Goal: Task Accomplishment & Management: Complete application form

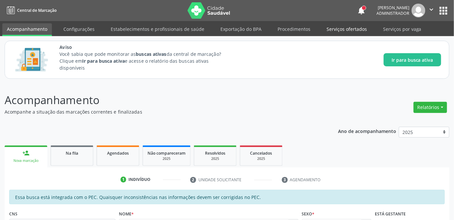
click at [345, 33] on link "Serviços ofertados" at bounding box center [347, 28] width 50 height 11
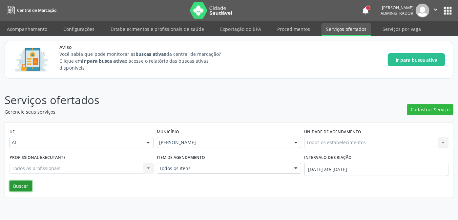
click at [23, 184] on button "Buscar" at bounding box center [21, 186] width 23 height 11
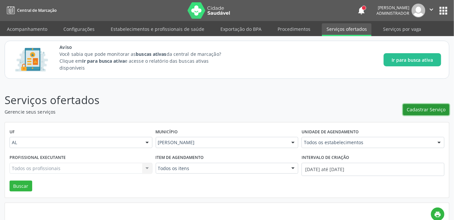
click at [433, 110] on span "Cadastrar Serviço" at bounding box center [426, 109] width 39 height 7
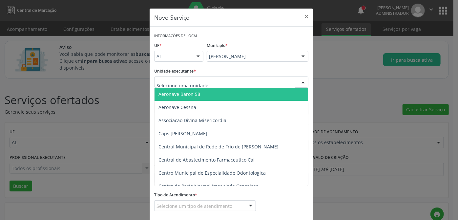
click at [239, 82] on div at bounding box center [231, 82] width 154 height 11
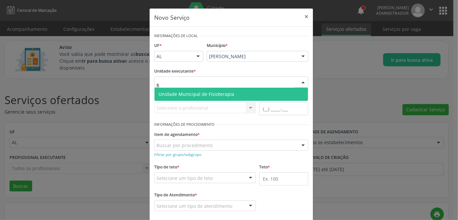
type input "fis"
click at [264, 97] on span "Unidade Municipal de Fisioterapia" at bounding box center [232, 94] width 154 height 13
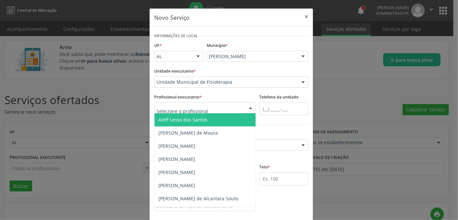
click at [236, 110] on div at bounding box center [205, 107] width 102 height 11
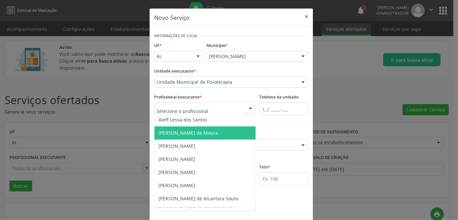
click at [215, 131] on span "[PERSON_NAME] de Moura" at bounding box center [205, 132] width 101 height 13
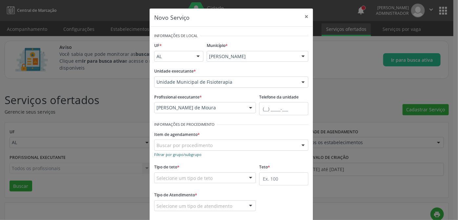
click at [187, 154] on small "Filtrar por grupo/subgrupo" at bounding box center [177, 154] width 47 height 5
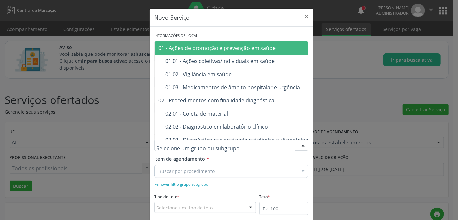
paste input "0302050027"
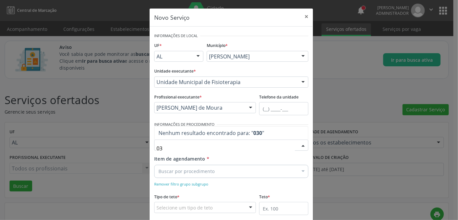
type input "0"
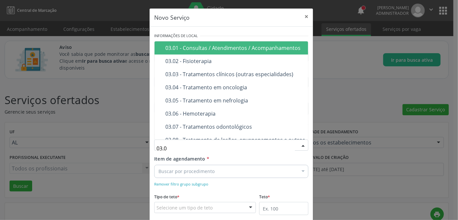
type input "03.02"
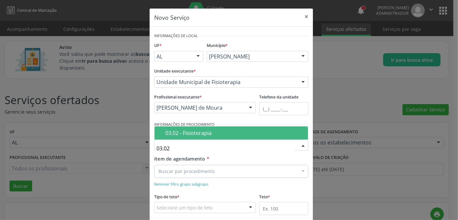
click at [232, 132] on div "03.02 - Fisioterapia" at bounding box center [235, 132] width 139 height 5
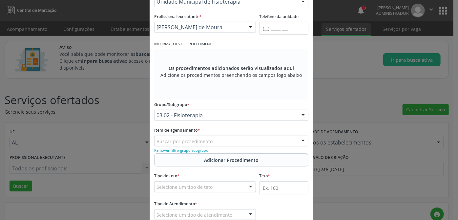
scroll to position [82, 0]
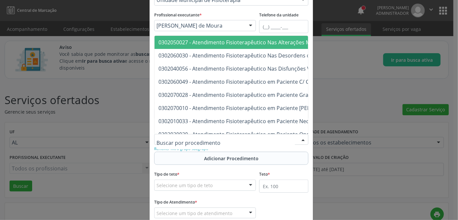
click at [281, 139] on div at bounding box center [231, 139] width 154 height 11
paste input "0302050027"
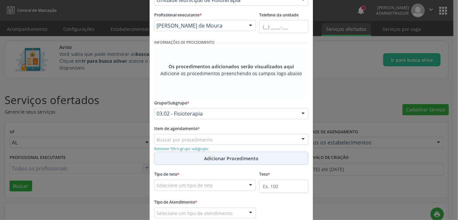
click at [229, 158] on span "Adicionar Procedimento" at bounding box center [231, 158] width 55 height 7
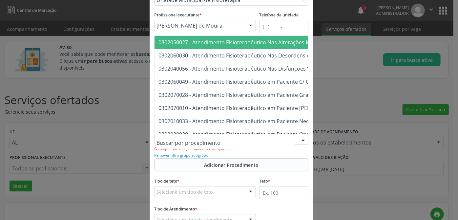
click at [219, 139] on div at bounding box center [231, 139] width 154 height 11
paste input "0302050027"
type input "0302050027"
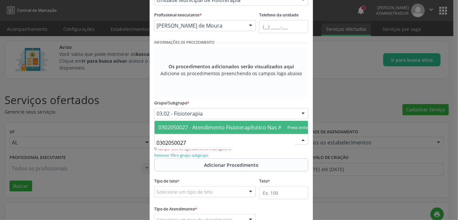
click at [234, 124] on span "0302050027 - Atendimento Fisioterapêutico Nas Alterações Motoras" at bounding box center [243, 127] width 168 height 7
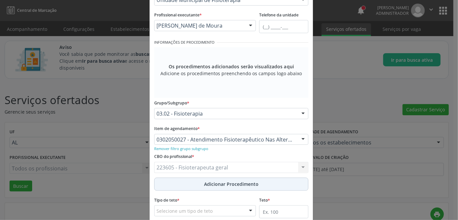
click at [226, 185] on span "Adicionar Procedimento" at bounding box center [231, 184] width 55 height 7
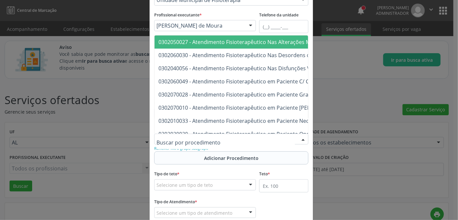
click at [237, 139] on div at bounding box center [231, 139] width 154 height 11
paste input "0302060049"
type input "0302060049"
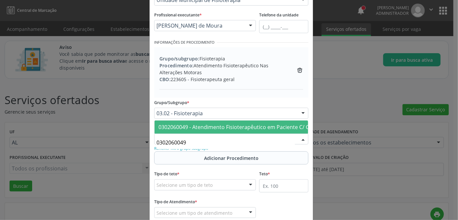
click at [211, 123] on span "0302060049 - Atendimento Fisioterapêutico em Paciente C/ Comprometimento Cognit…" at bounding box center [269, 126] width 220 height 7
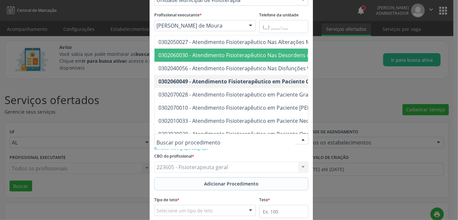
click at [229, 53] on span "0302060030 - Atendimento Fisioterapêutico Nas Desordens do Desenvolvimento Neur…" at bounding box center [275, 55] width 233 height 7
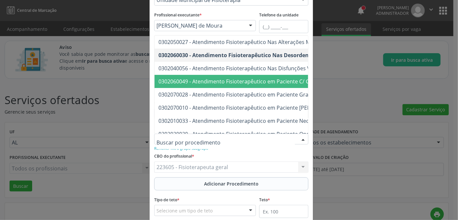
click at [175, 78] on span "0302060049 - Atendimento Fisioterapêutico em Paciente C/ Comprometimento Cognit…" at bounding box center [269, 81] width 220 height 7
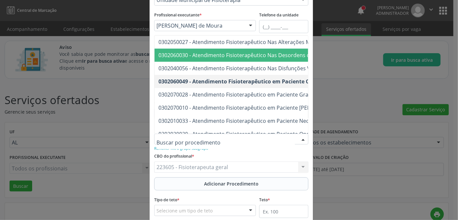
click at [190, 58] on span "0302060030 - Atendimento Fisioterapêutico Nas Desordens do Desenvolvimento Neur…" at bounding box center [344, 55] width 378 height 13
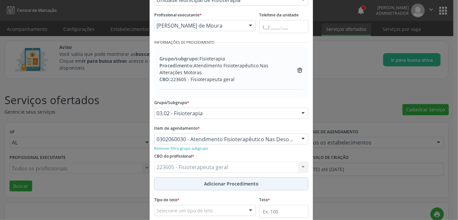
click at [212, 186] on span "Adicionar Procedimento" at bounding box center [231, 183] width 55 height 7
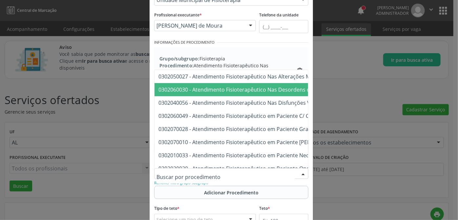
click at [218, 87] on span "0302060030 - Atendimento Fisioterapêutico Nas Desordens do Desenvolvimento Neur…" at bounding box center [275, 89] width 233 height 7
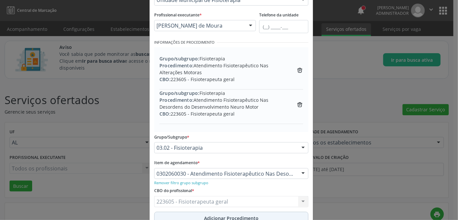
click at [236, 215] on span "Adicionar Procedimento" at bounding box center [231, 218] width 55 height 7
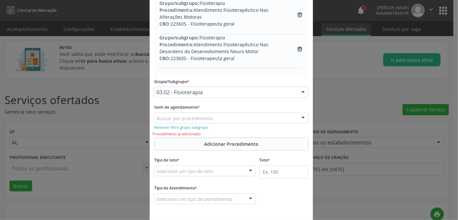
scroll to position [145, 0]
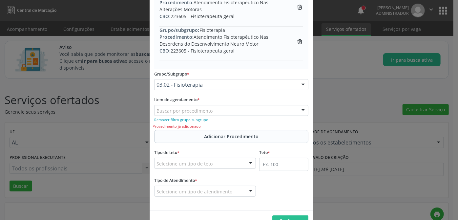
click at [264, 111] on div "Buscar por procedimento" at bounding box center [231, 110] width 154 height 11
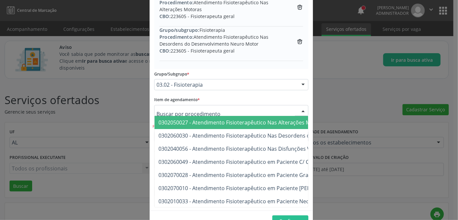
paste input "0302040021"
type input "0302040021"
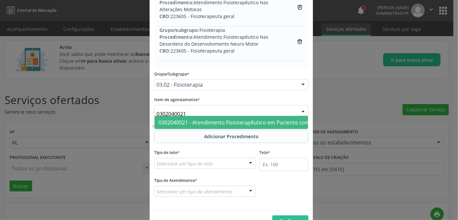
click at [239, 119] on span "0302040021 - Atendimento Fisioterapêutico em Paciente com Transtorno Respiratór…" at bounding box center [303, 122] width 289 height 7
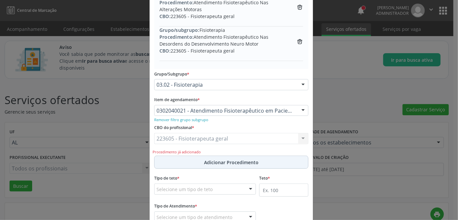
click at [215, 164] on span "Adicionar Procedimento" at bounding box center [231, 162] width 55 height 7
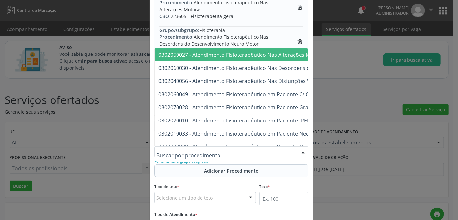
click at [216, 149] on div at bounding box center [231, 151] width 154 height 11
paste input "0302050019"
type input "0302050019"
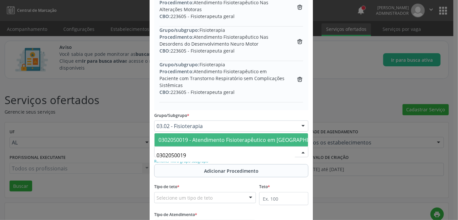
click at [235, 136] on span "0302050019 - Atendimento Fisioterapêutico em [GEOGRAPHIC_DATA] no Pré e Pós-Ope…" at bounding box center [322, 139] width 326 height 7
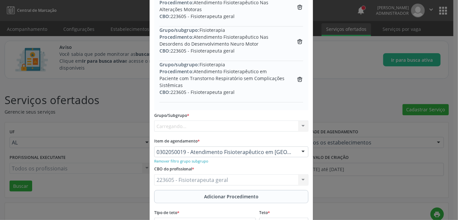
click at [235, 170] on div "CBO do profissional * 223605 - Fisioterapeuta geral 223605 - Fisioterapeuta ger…" at bounding box center [232, 177] width 158 height 26
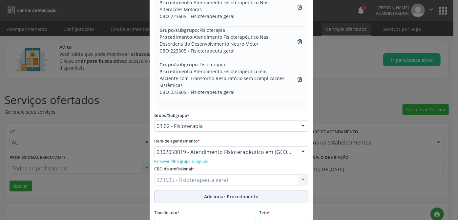
click at [236, 200] on button "Adicionar Procedimento" at bounding box center [231, 196] width 154 height 13
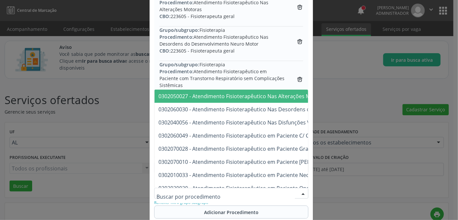
click at [210, 195] on div at bounding box center [231, 193] width 154 height 11
paste input "0302010033"
type input "0302010033"
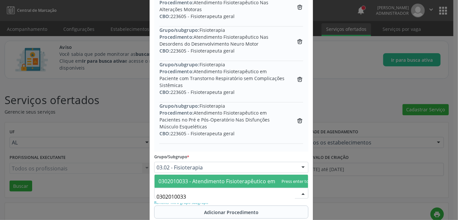
click at [231, 178] on span "0302010033 - Atendimento Fisioterapêutico em Paciente Neonato" at bounding box center [240, 181] width 163 height 7
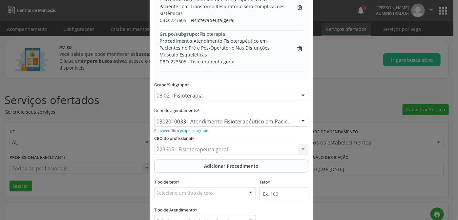
scroll to position [222, 0]
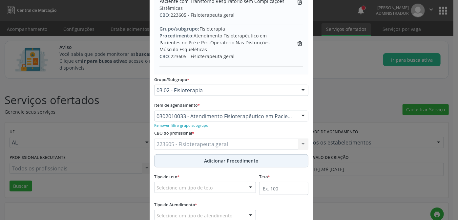
click at [278, 164] on button "Adicionar Procedimento" at bounding box center [231, 160] width 154 height 13
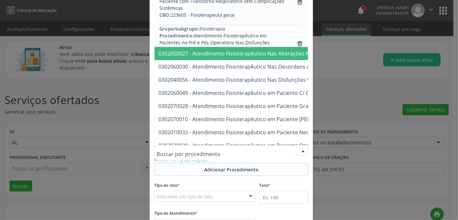
click at [254, 149] on div at bounding box center [231, 150] width 154 height 11
paste input "0302020012"
click at [216, 151] on div at bounding box center [231, 150] width 154 height 11
paste input "0302020020"
type input "0302020020"
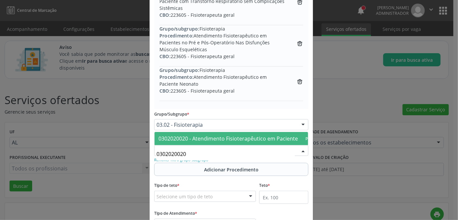
click at [242, 132] on span "0302020020 - Atendimento Fisioterapêutico em Paciente Oncológico Clínico" at bounding box center [252, 138] width 194 height 13
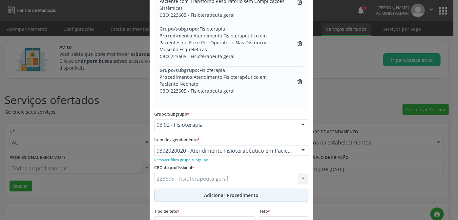
click at [223, 196] on span "Adicionar Procedimento" at bounding box center [231, 195] width 55 height 7
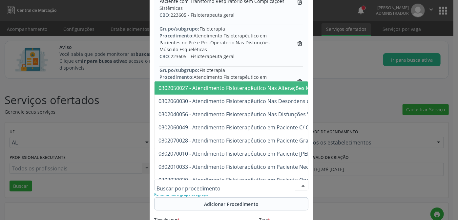
click at [218, 183] on div at bounding box center [231, 185] width 154 height 11
paste input "0302020039"
type input "0302020039"
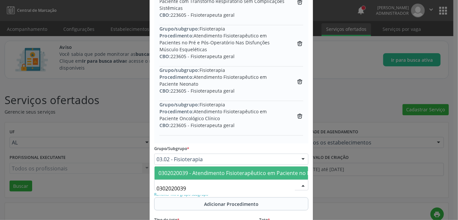
click at [256, 169] on span "0302020039 - Atendimento Fisioterapêutico em Paciente no Pré e Pós Cirurgia Onc…" at bounding box center [270, 172] width 222 height 7
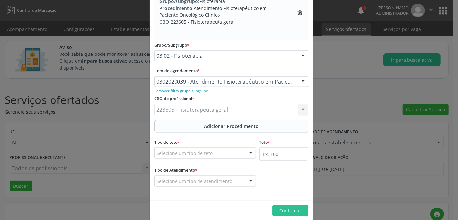
scroll to position [333, 0]
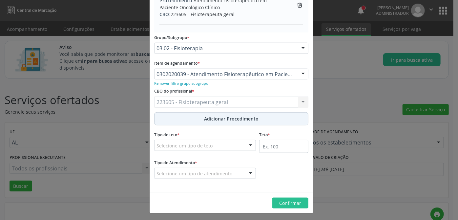
click at [225, 120] on span "Adicionar Procedimento" at bounding box center [231, 118] width 55 height 7
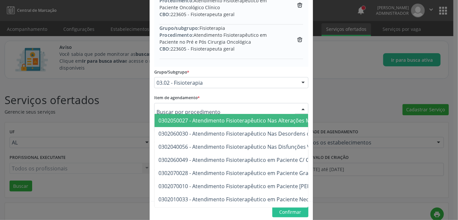
paste input "0302040013"
type input "0302040013"
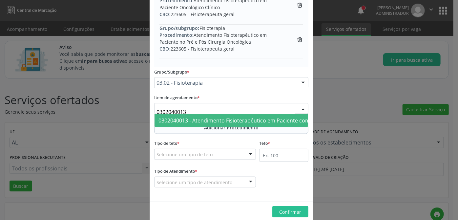
click at [198, 120] on span "0302040013 - Atendimento Fisioterapêutico em Paciente com Transtorno Respiratór…" at bounding box center [303, 120] width 289 height 7
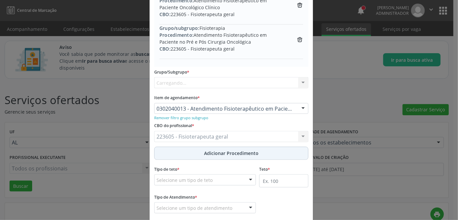
click at [207, 126] on div "CBO do profissional * 223605 - Fisioterapeuta geral 223605 - Fisioterapeuta ger…" at bounding box center [232, 134] width 158 height 26
click at [207, 151] on span "Adicionar Procedimento" at bounding box center [231, 153] width 55 height 7
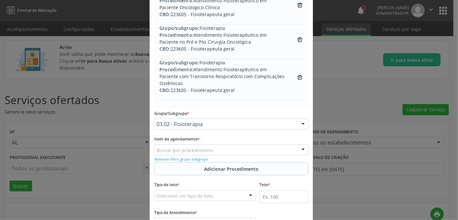
click at [220, 147] on div "Buscar por procedimento" at bounding box center [231, 149] width 154 height 11
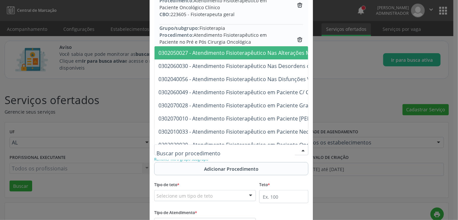
paste input "0302050035"
type input "0302050035"
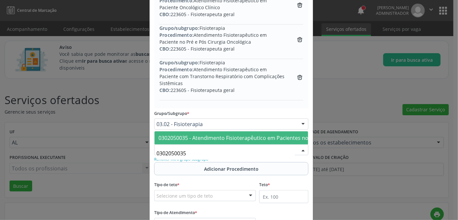
click at [239, 134] on span "0302050035 - Atendimento Fisioterapêutico em Pacientes no Pré e Pós-Operatório …" at bounding box center [344, 137] width 370 height 7
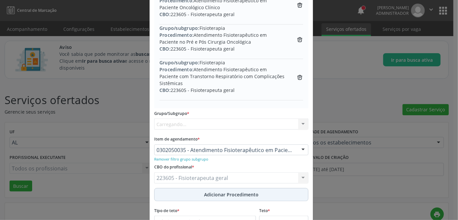
click at [222, 166] on div "CBO do profissional * 223605 - Fisioterapeuta geral 223605 - Fisioterapeuta ger…" at bounding box center [232, 175] width 158 height 26
click at [213, 191] on span "Adicionar Procedimento" at bounding box center [231, 194] width 55 height 7
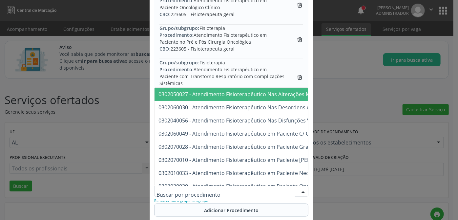
click at [214, 191] on div at bounding box center [231, 191] width 154 height 11
paste input "0302060014"
type input "0302060014"
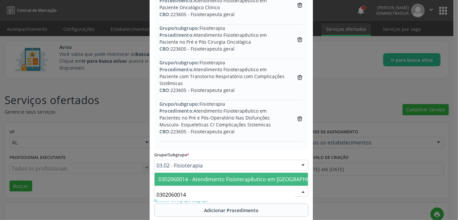
click at [240, 176] on span "0302060014 - Atendimento Fisioterapêutico em [GEOGRAPHIC_DATA] com Distúrbios N…" at bounding box center [335, 179] width 352 height 7
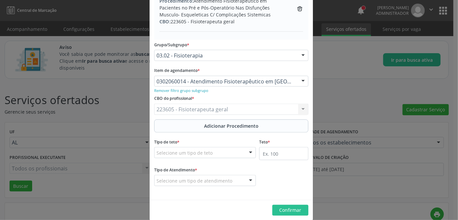
scroll to position [450, 0]
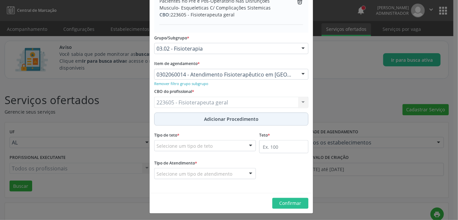
click at [219, 116] on span "Adicionar Procedimento" at bounding box center [231, 119] width 55 height 7
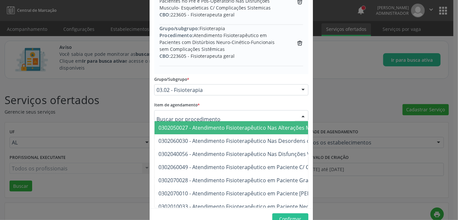
click at [214, 116] on div at bounding box center [231, 115] width 154 height 11
paste input "0302060022"
type input "0302060022"
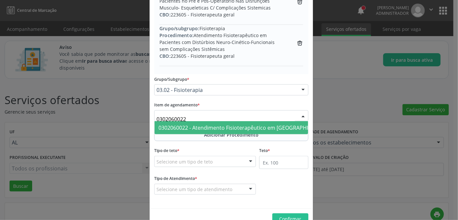
click at [210, 130] on span "0302060022 - Atendimento Fisioterapêutico em [GEOGRAPHIC_DATA] com Distúrbios N…" at bounding box center [335, 127] width 360 height 13
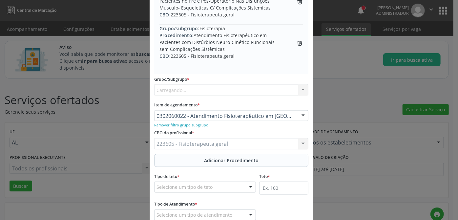
click at [231, 132] on div "CBO do profissional * 223605 - Fisioterapeuta geral 223605 - Fisioterapeuta ger…" at bounding box center [232, 141] width 158 height 26
click at [226, 158] on span "Adicionar Procedimento" at bounding box center [231, 160] width 55 height 7
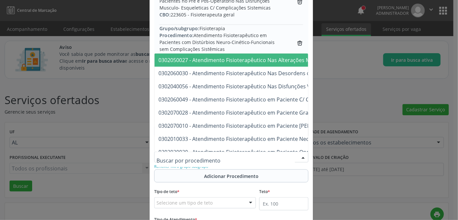
paste input "0302060030"
type input "0302060030"
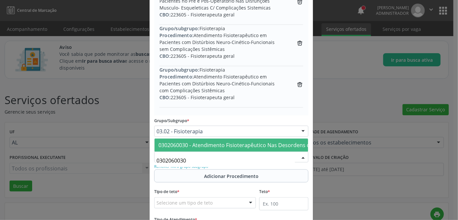
click at [240, 142] on span "0302060030 - Atendimento Fisioterapêutico Nas Desordens do Desenvolvimento Neur…" at bounding box center [275, 145] width 233 height 7
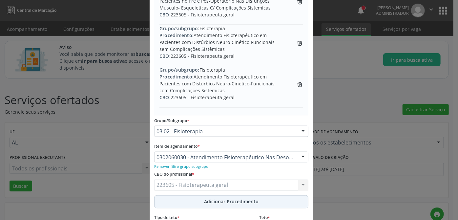
click at [219, 202] on span "Adicionar Procedimento" at bounding box center [231, 201] width 55 height 7
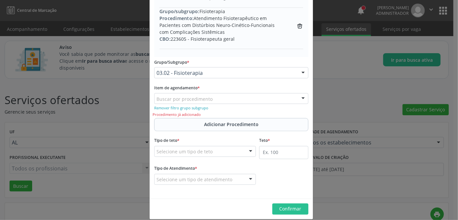
scroll to position [512, 0]
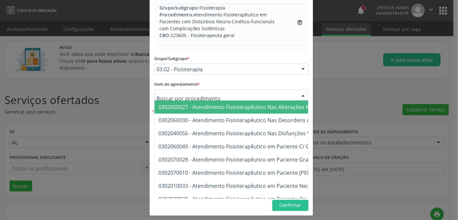
click at [221, 97] on div at bounding box center [231, 95] width 154 height 11
paste input "0302060057"
type input "0302060057"
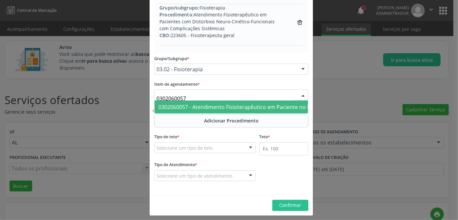
click at [231, 104] on span "0302060057 - Atendimento Fisioterapêutico em Paciente no Pré/Pós-Operatório de …" at bounding box center [279, 106] width 241 height 7
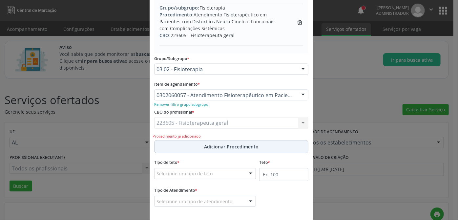
click at [219, 149] on button "Adicionar Procedimento" at bounding box center [231, 146] width 154 height 13
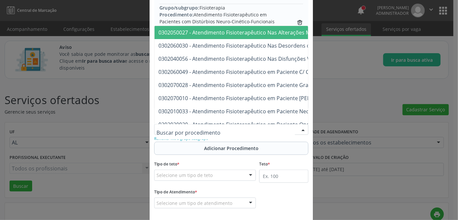
click at [219, 132] on div at bounding box center [231, 129] width 154 height 11
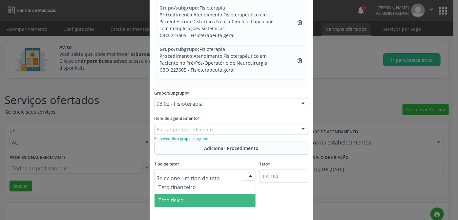
click at [182, 198] on span "Teto físico" at bounding box center [205, 200] width 101 height 13
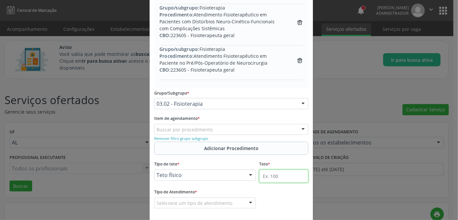
click at [275, 175] on input "text" at bounding box center [283, 176] width 49 height 13
type input "100"
click at [218, 208] on fieldset "Tipo de Atendimento * Selecione um tipo de atendimento Ordem de chegada Horário…" at bounding box center [205, 201] width 102 height 26
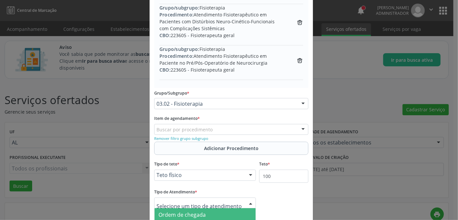
click at [206, 214] on span "Ordem de chegada" at bounding box center [205, 215] width 101 height 13
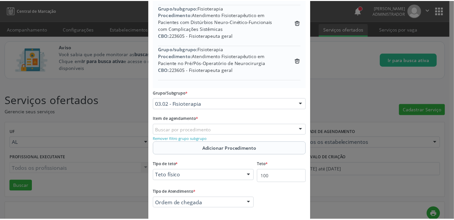
scroll to position [542, 0]
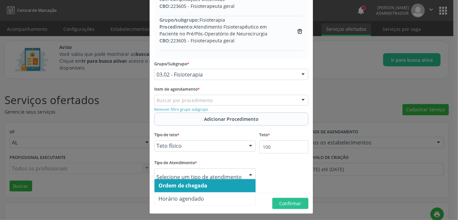
click at [248, 174] on div at bounding box center [251, 174] width 10 height 11
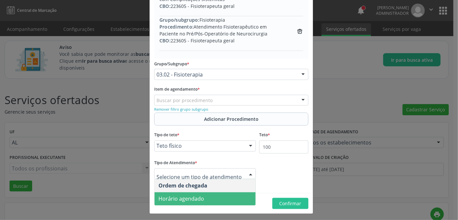
click at [206, 199] on span "Horário agendado" at bounding box center [205, 198] width 101 height 13
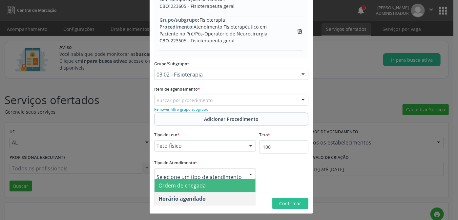
click at [211, 188] on span "Ordem de chegada" at bounding box center [205, 185] width 101 height 13
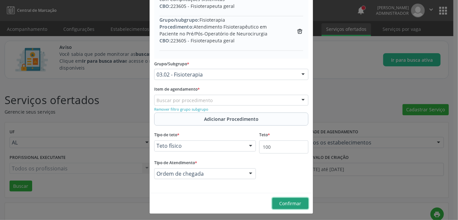
click at [299, 198] on button "Confirmar" at bounding box center [291, 203] width 36 height 11
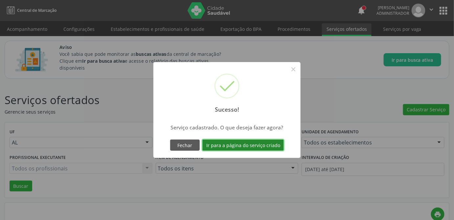
click at [258, 147] on button "Ir para a página do serviço criado" at bounding box center [242, 145] width 81 height 11
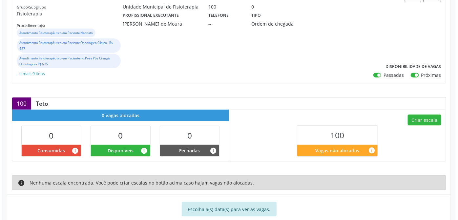
scroll to position [166, 0]
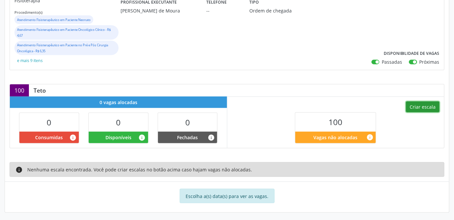
click at [426, 106] on button "Criar escala" at bounding box center [422, 106] width 33 height 11
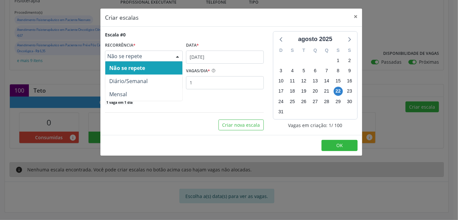
click at [137, 52] on div "Não se repete" at bounding box center [144, 56] width 78 height 11
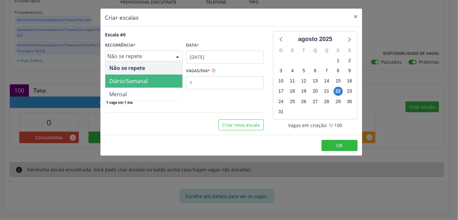
click at [129, 80] on span "Diário/Semanal" at bounding box center [128, 81] width 38 height 7
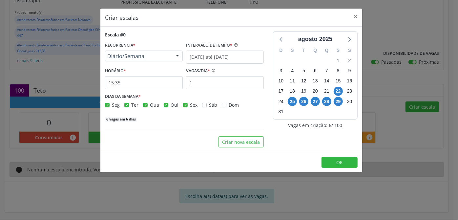
click at [118, 75] on label "HORÁRIO *" at bounding box center [115, 71] width 21 height 10
click at [117, 78] on input "15:35" at bounding box center [144, 82] width 78 height 13
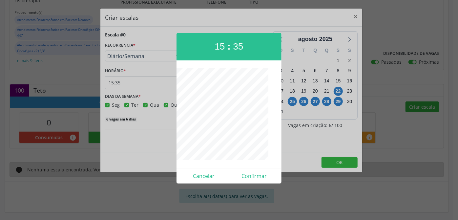
click at [117, 78] on div at bounding box center [229, 110] width 458 height 220
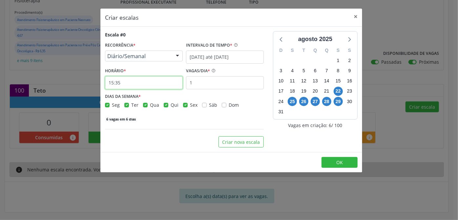
click at [117, 78] on input "15:35" at bounding box center [144, 82] width 78 height 13
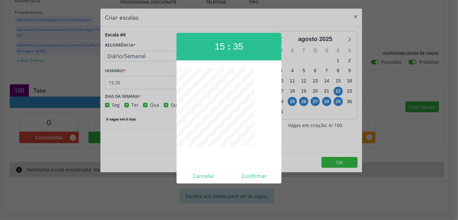
click at [339, 90] on div at bounding box center [229, 110] width 458 height 220
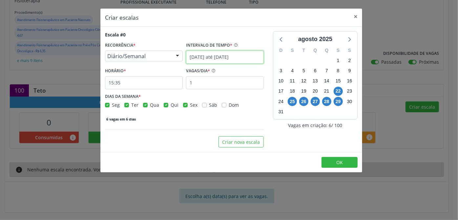
click at [209, 59] on input "[DATE] até [DATE]" at bounding box center [225, 57] width 78 height 13
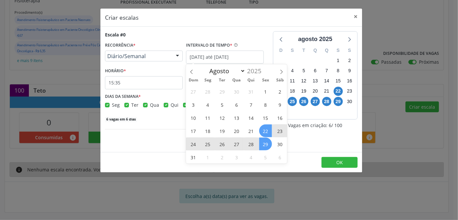
click at [207, 144] on span "25" at bounding box center [208, 144] width 13 height 13
type input "[DATE]"
click at [268, 144] on span "29" at bounding box center [265, 144] width 13 height 13
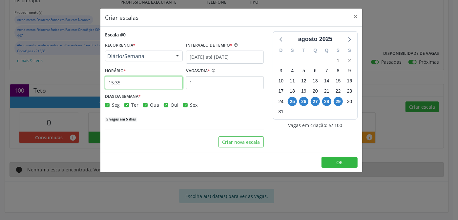
click at [162, 83] on input "15:35" at bounding box center [144, 82] width 78 height 13
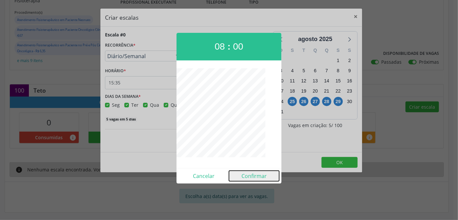
click at [254, 180] on button "Confirmar" at bounding box center [254, 176] width 50 height 11
type input "08:00"
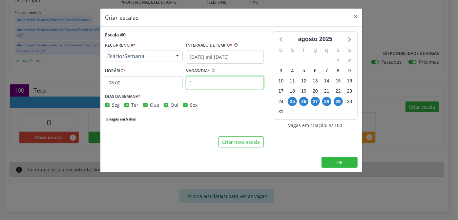
click at [211, 81] on input "1" at bounding box center [225, 82] width 78 height 13
type input "12"
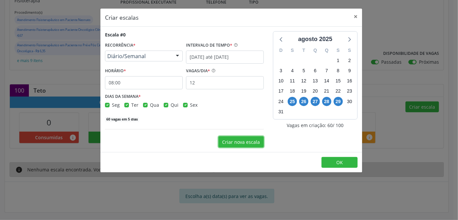
click at [252, 144] on button "Criar nova escala" at bounding box center [241, 141] width 45 height 11
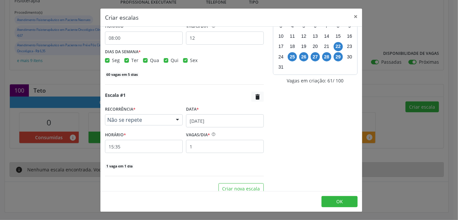
scroll to position [45, 0]
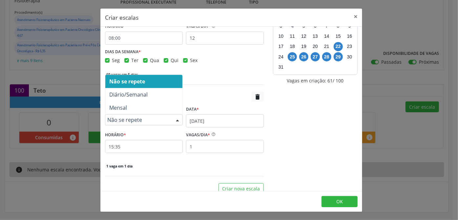
click at [178, 118] on div at bounding box center [178, 120] width 10 height 11
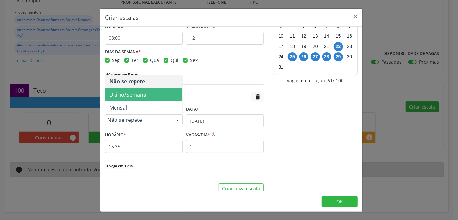
click at [147, 96] on span "Diário/Semanal" at bounding box center [128, 94] width 38 height 7
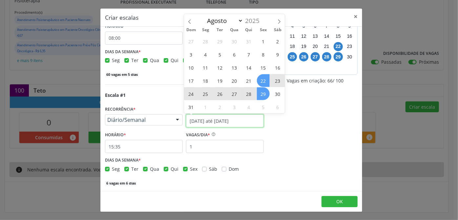
click at [220, 121] on input "[DATE] até [DATE]" at bounding box center [225, 120] width 78 height 13
click at [240, 20] on select "Maio Junho Julho Agosto Setembro Outubro Novembro" at bounding box center [223, 20] width 39 height 9
select select "8"
click at [204, 16] on select "Maio Junho Julho Agosto Setembro Outubro Novembro" at bounding box center [223, 20] width 39 height 9
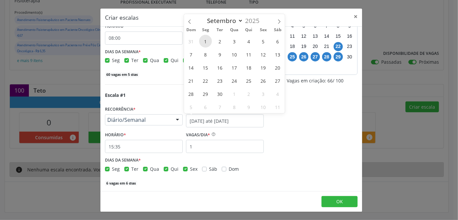
click at [208, 42] on span "1" at bounding box center [205, 41] width 13 height 13
type input "[DATE]"
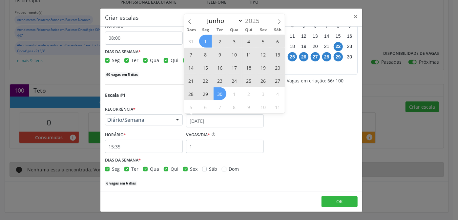
click at [222, 92] on span "30" at bounding box center [220, 93] width 13 height 13
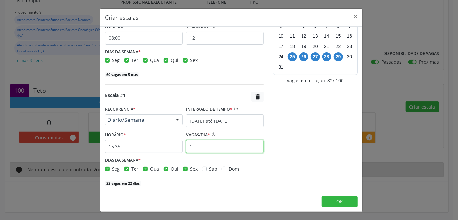
click at [201, 149] on input "1" at bounding box center [225, 146] width 78 height 13
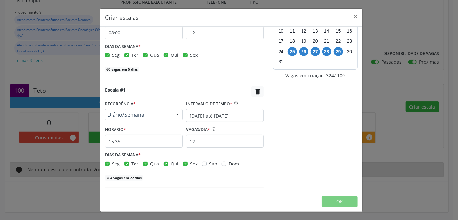
scroll to position [68, 0]
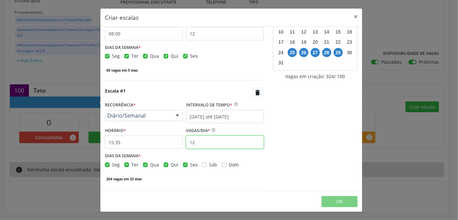
click at [218, 145] on input "12" at bounding box center [225, 142] width 78 height 13
type input "1"
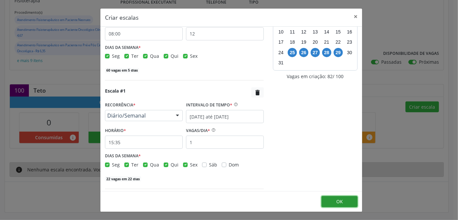
click at [333, 199] on button "OK" at bounding box center [340, 201] width 36 height 11
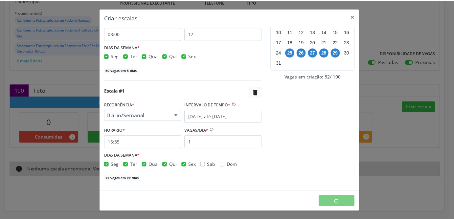
scroll to position [0, 0]
